Goal: Task Accomplishment & Management: Complete application form

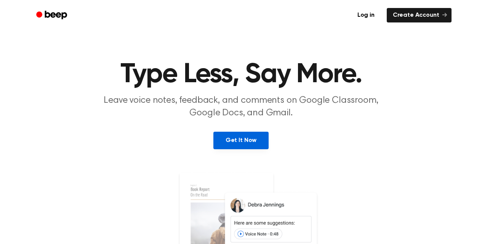
click at [258, 135] on link "Get It Now" at bounding box center [241, 141] width 55 height 18
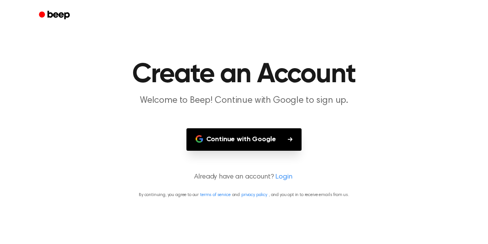
click at [263, 142] on button "Continue with Google" at bounding box center [245, 140] width 116 height 23
click at [231, 145] on button "Continue with Google" at bounding box center [245, 140] width 116 height 23
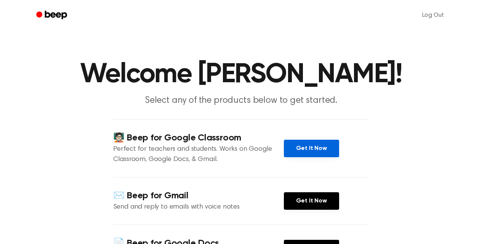
click at [317, 147] on link "Get It Now" at bounding box center [311, 149] width 55 height 18
